Goal: Transaction & Acquisition: Purchase product/service

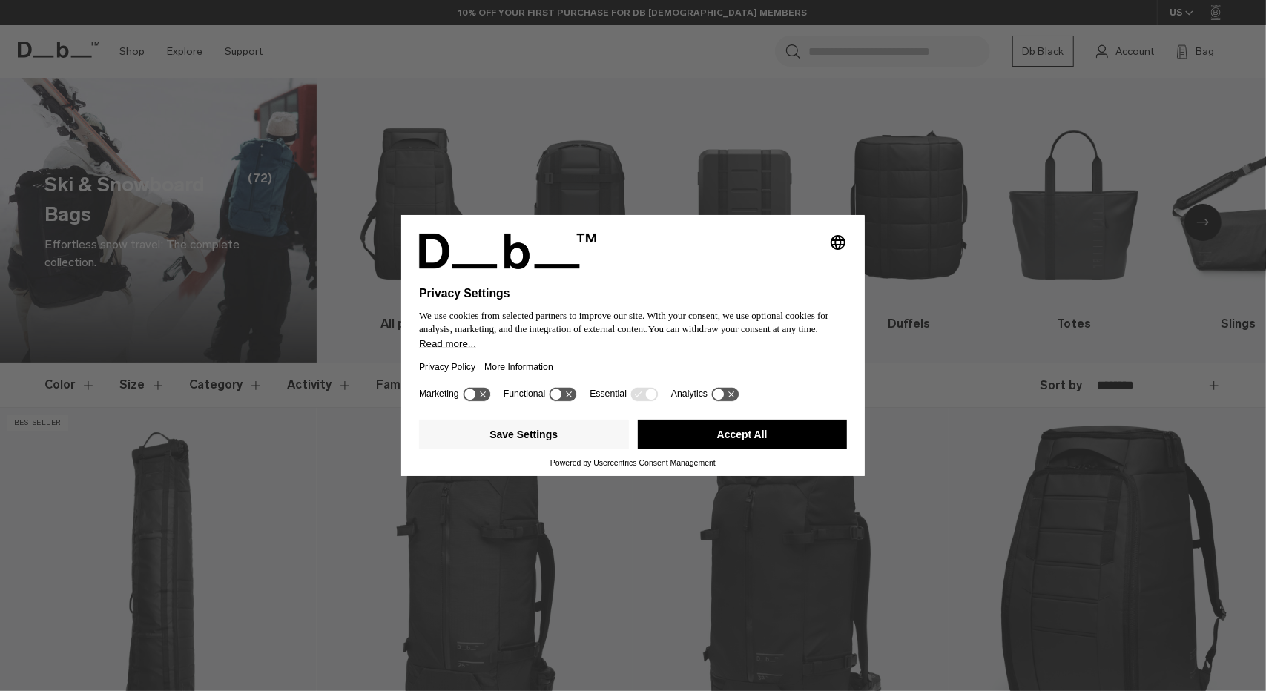
click at [702, 438] on button "Accept All" at bounding box center [743, 435] width 210 height 30
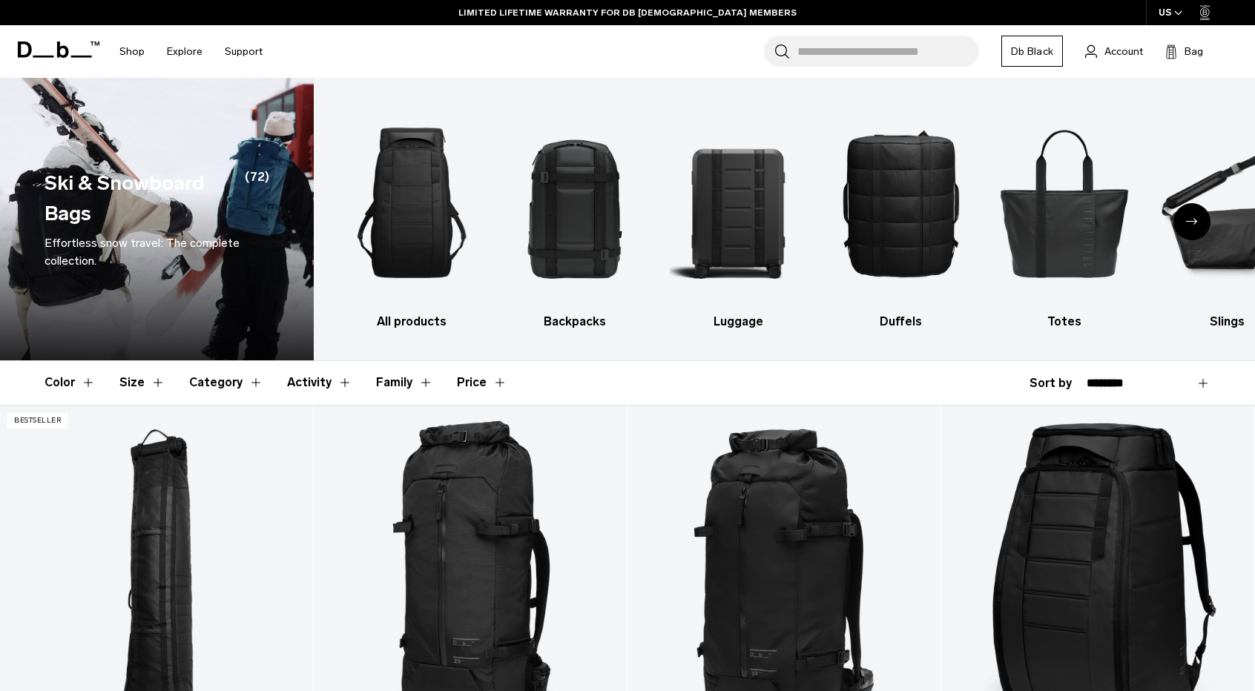
click at [310, 383] on button "Activity" at bounding box center [319, 382] width 65 height 43
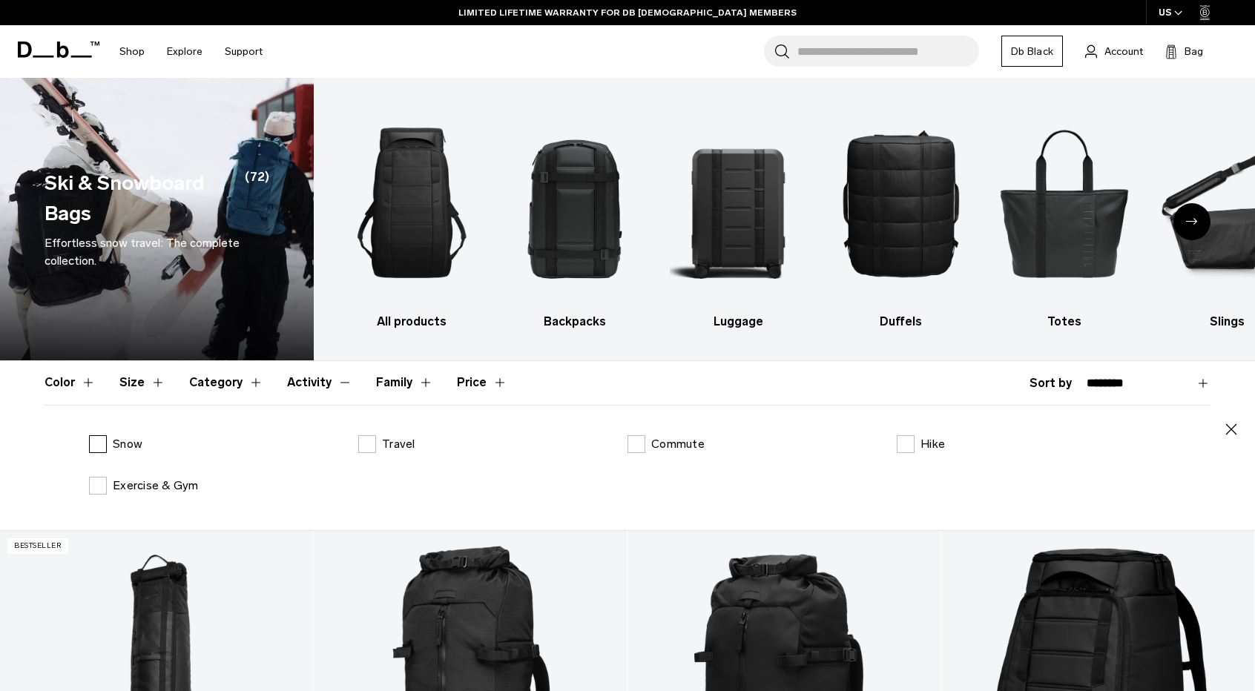
click at [112, 444] on label "Snow" at bounding box center [115, 445] width 53 height 18
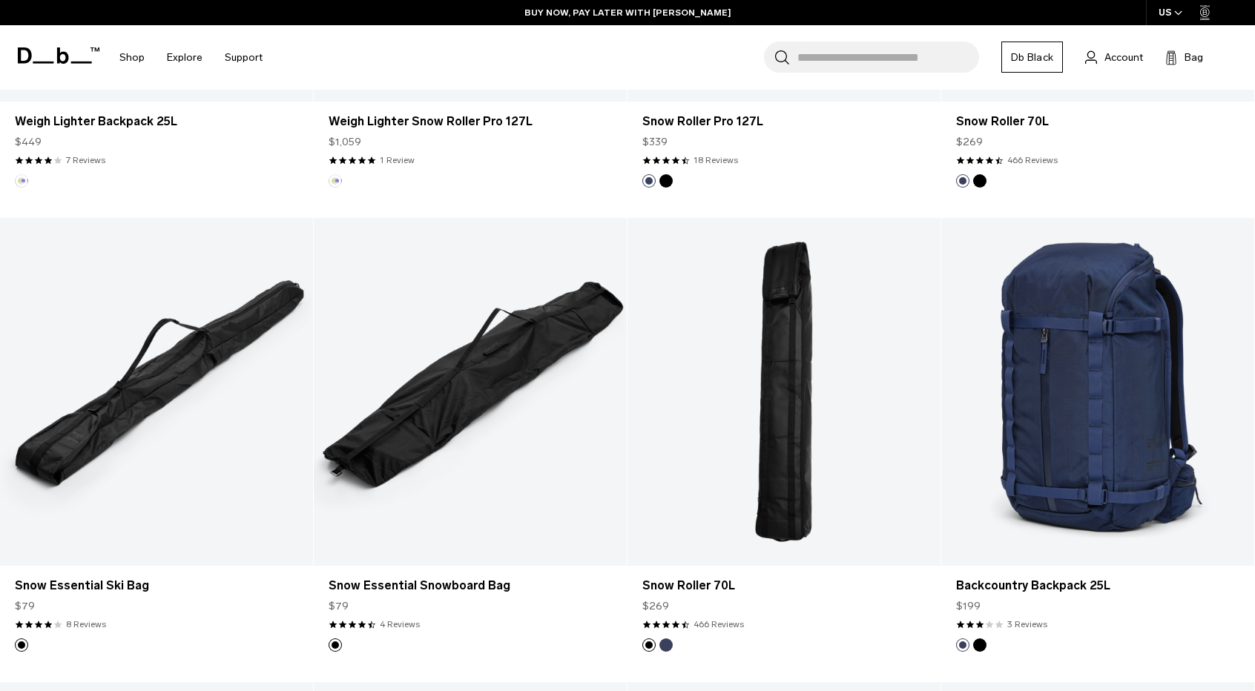
scroll to position [1335, 0]
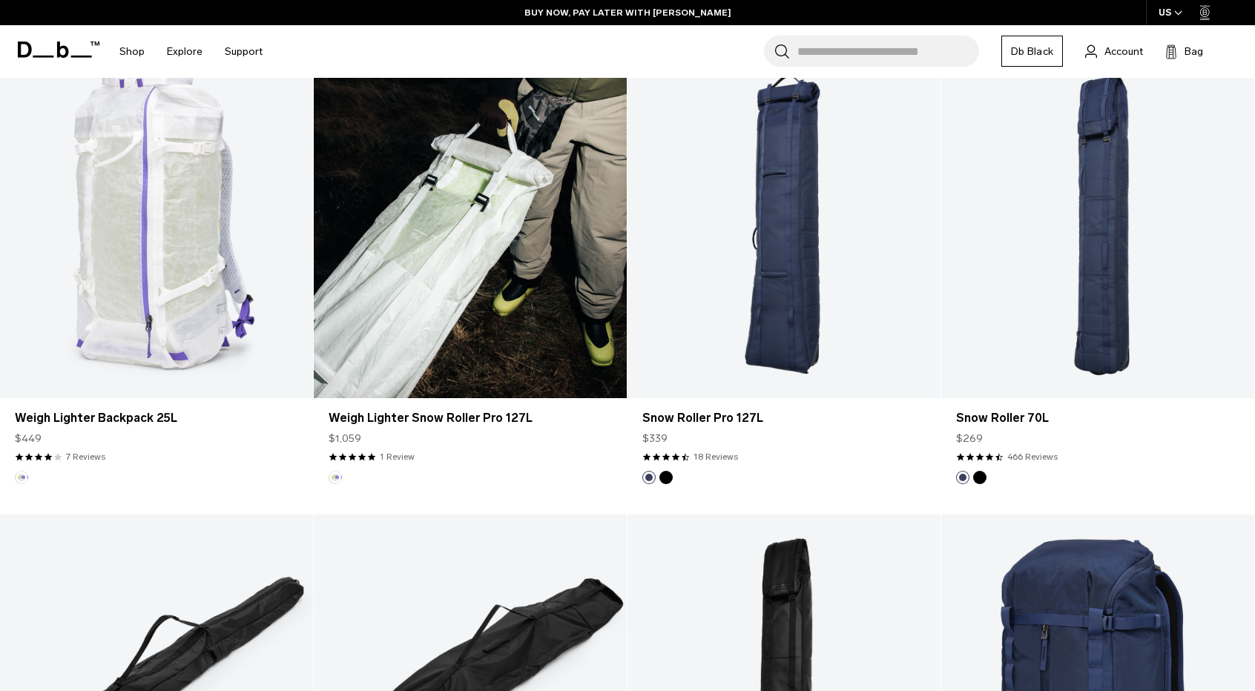
drag, startPoint x: 720, startPoint y: 473, endPoint x: 507, endPoint y: 453, distance: 214.6
click at [507, 453] on div "5.0 star rating 1 Review" at bounding box center [470, 456] width 283 height 13
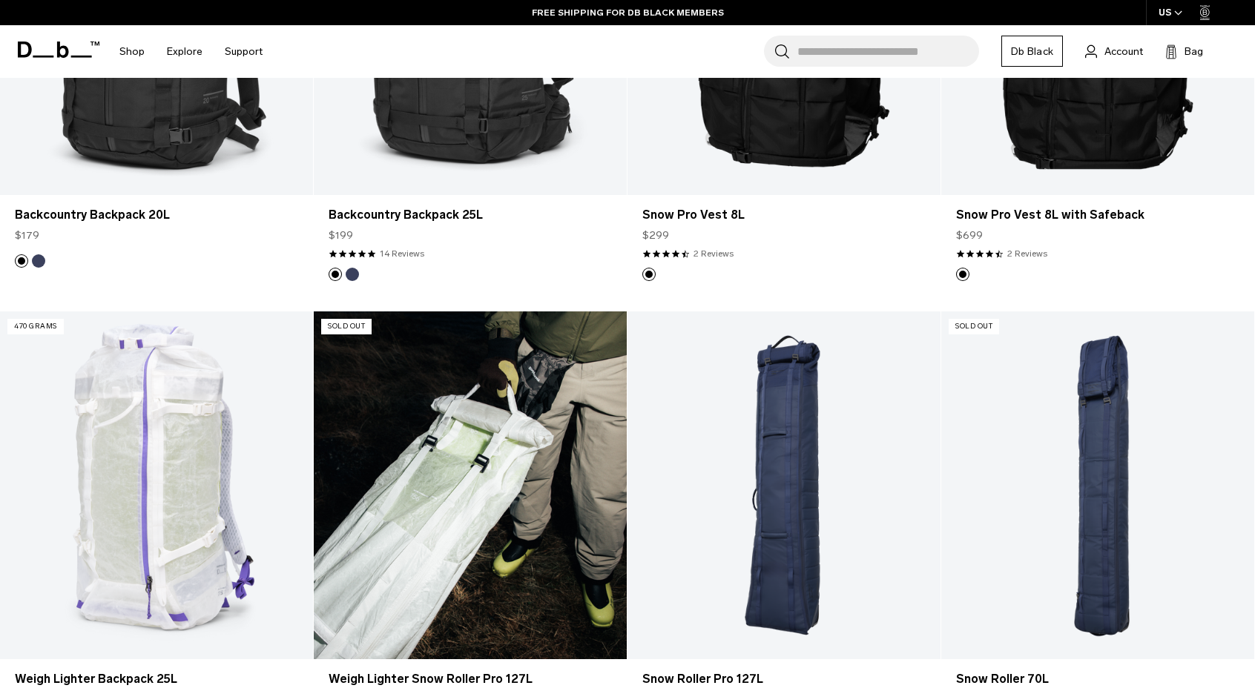
scroll to position [750, 0]
